Goal: Find specific page/section: Find specific page/section

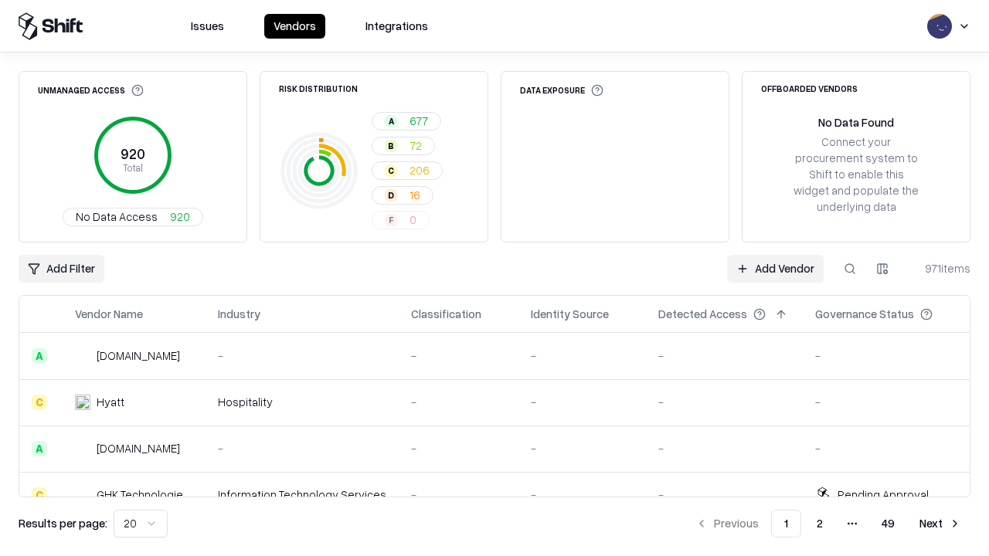
click at [494, 278] on div "Add Filter Add Vendor 971 items" at bounding box center [495, 269] width 952 height 28
click at [61, 269] on html "Issues Vendors Integrations Unmanaged Access 920 Total No Data Access 920 Risk …" at bounding box center [494, 278] width 989 height 556
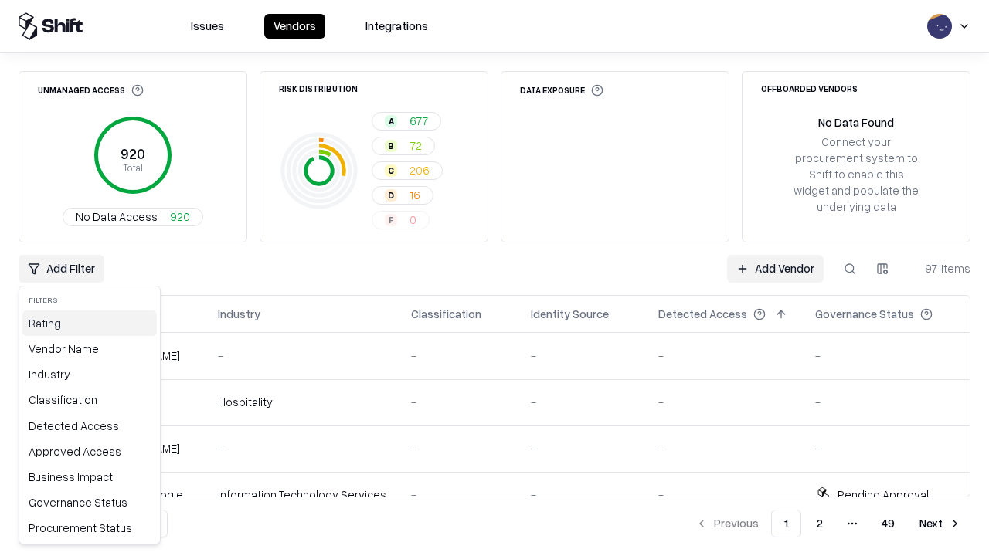
click at [90, 323] on div "Rating" at bounding box center [89, 323] width 134 height 25
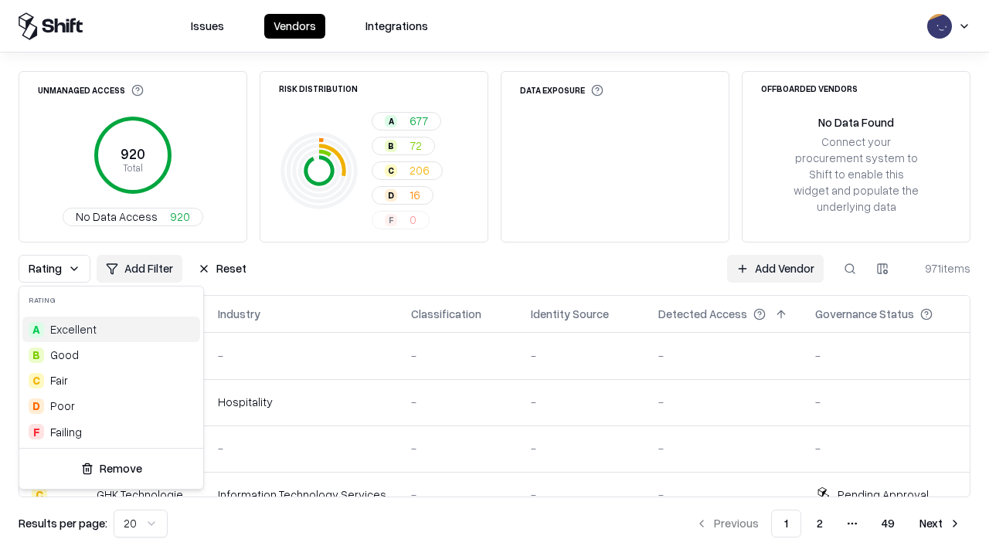
click at [494, 278] on html "Issues Vendors Integrations Unmanaged Access 920 Total No Data Access 920 Risk …" at bounding box center [494, 278] width 989 height 556
click at [222, 269] on button "Reset" at bounding box center [222, 269] width 67 height 28
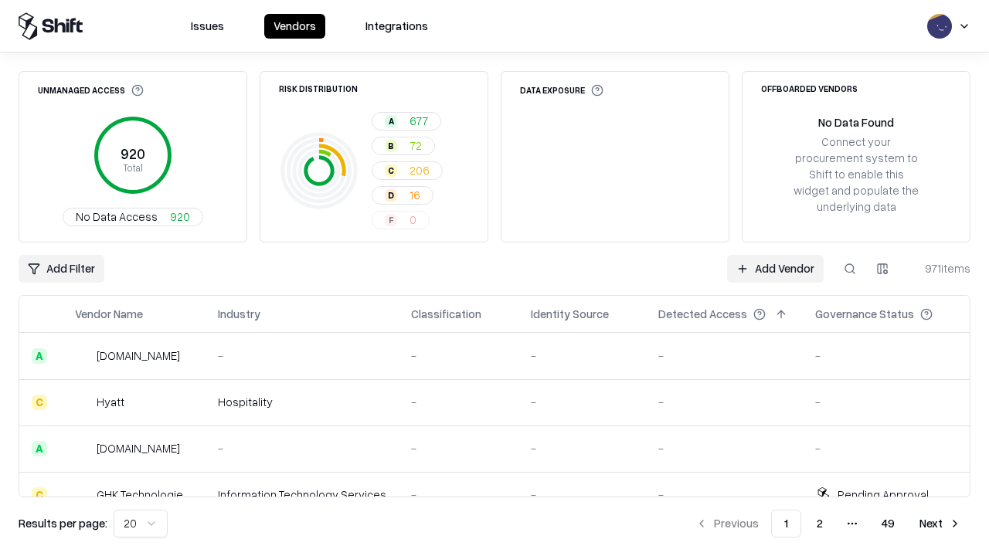
click at [494, 278] on div "Add Filter Add Vendor 971 items" at bounding box center [495, 269] width 952 height 28
click at [61, 269] on html "Issues Vendors Integrations Unmanaged Access 920 Total No Data Access 920 Risk …" at bounding box center [494, 278] width 989 height 556
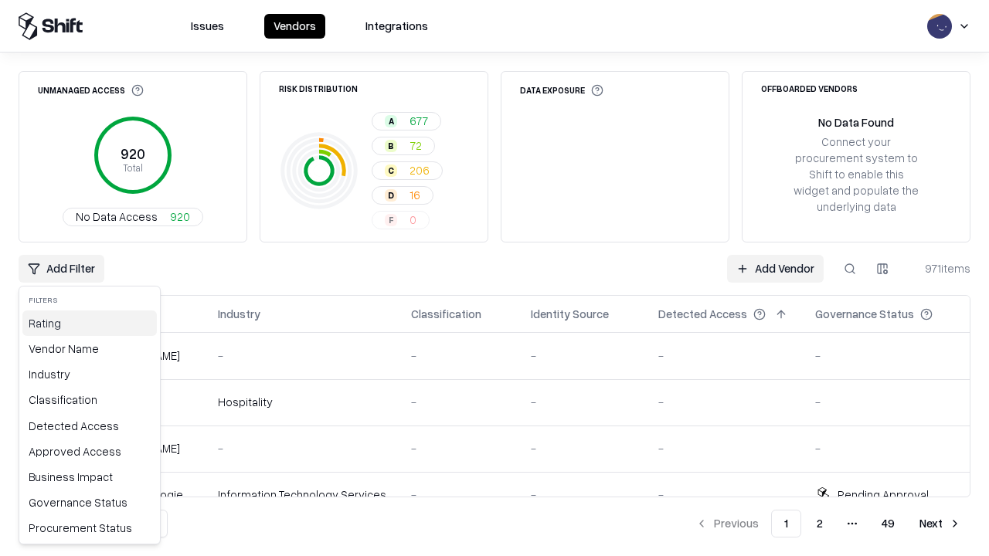
click at [90, 323] on div "Rating" at bounding box center [89, 323] width 134 height 25
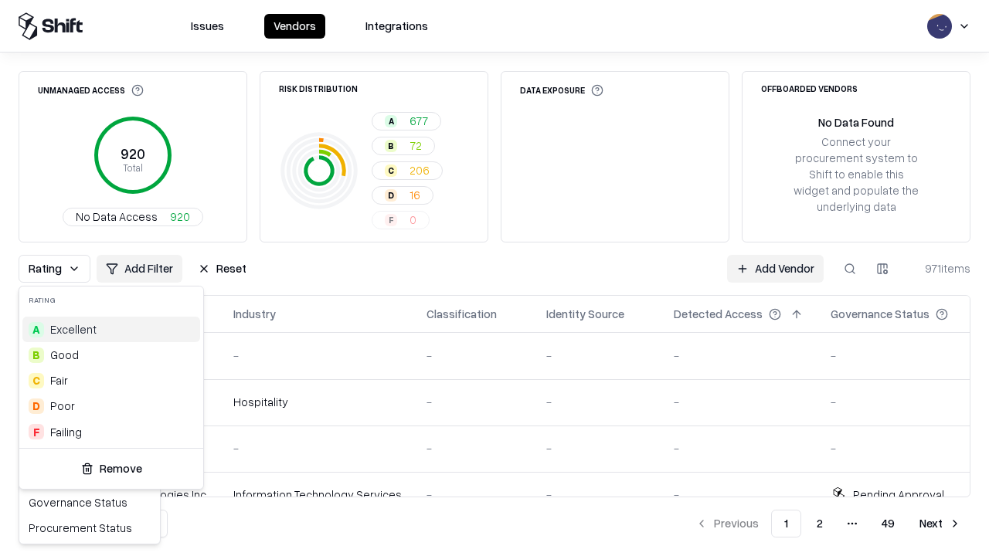
click at [111, 355] on div "B Good" at bounding box center [111, 354] width 178 height 25
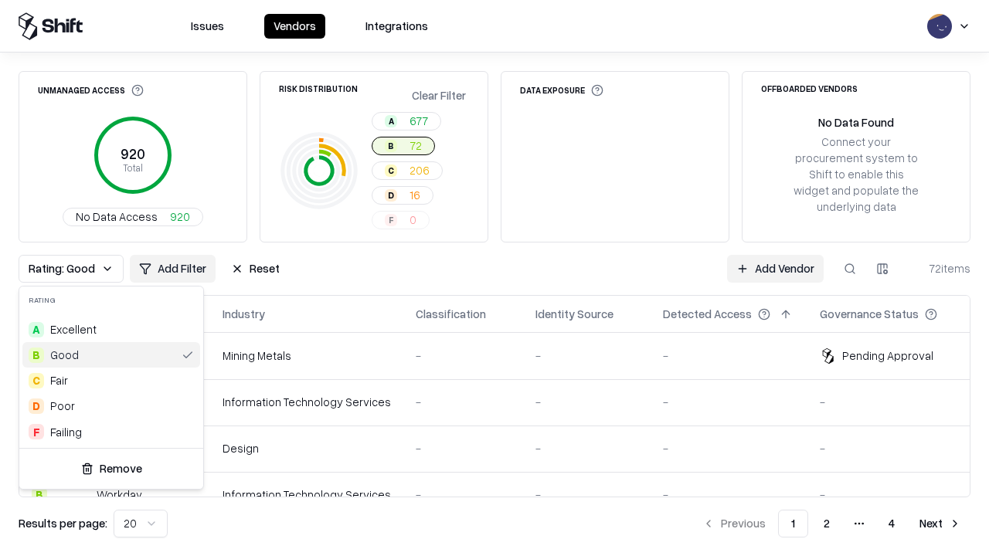
click at [494, 278] on html "Issues Vendors Integrations Unmanaged Access 920 Total No Data Access 920 Risk …" at bounding box center [494, 278] width 989 height 556
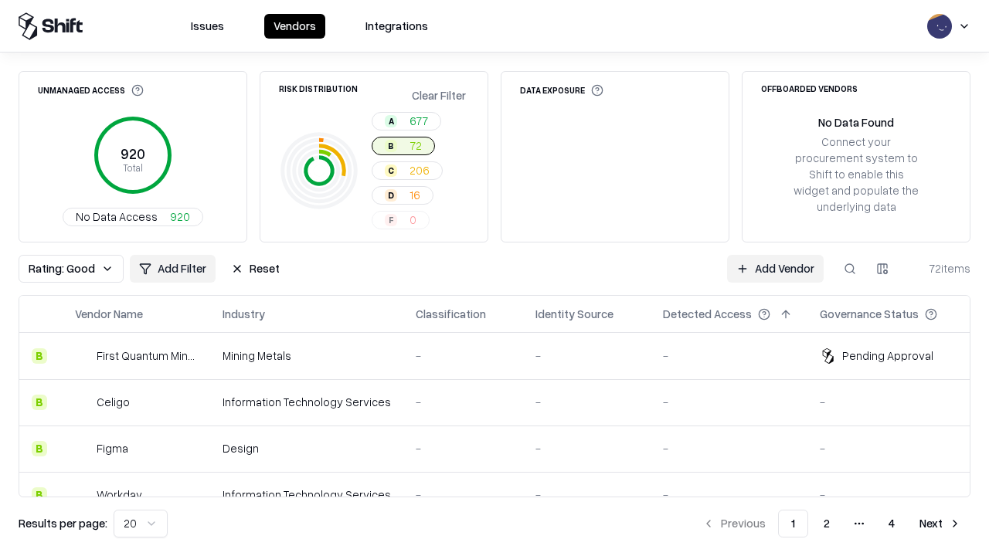
click at [494, 278] on div "Rating: Good Add Filter Reset Add Vendor 72 items" at bounding box center [495, 269] width 952 height 28
click at [255, 269] on button "Reset" at bounding box center [255, 269] width 67 height 28
click at [494, 278] on div "Add Filter Add Vendor 72 items" at bounding box center [495, 269] width 952 height 28
click at [61, 269] on html "Issues Vendors Integrations Unmanaged Access 920 Total No Data Access 920 Risk …" at bounding box center [494, 278] width 989 height 556
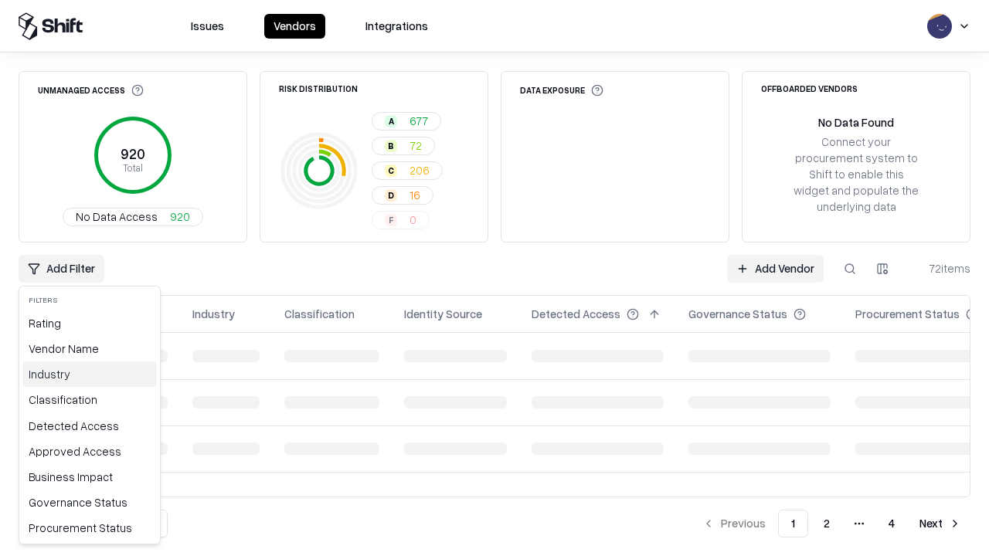
click at [90, 374] on div "Industry" at bounding box center [89, 374] width 134 height 25
